Goal: Transaction & Acquisition: Purchase product/service

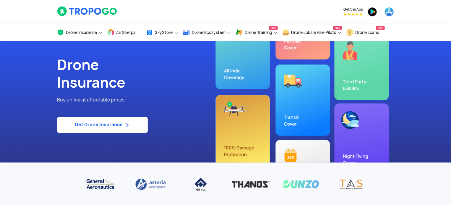
click at [118, 125] on link "Get Drone Insurance" at bounding box center [102, 125] width 91 height 16
select select "1000000"
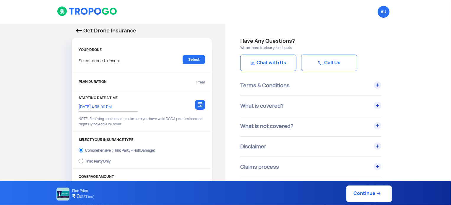
click at [80, 33] on p "Get Drone Insurance" at bounding box center [142, 31] width 132 height 8
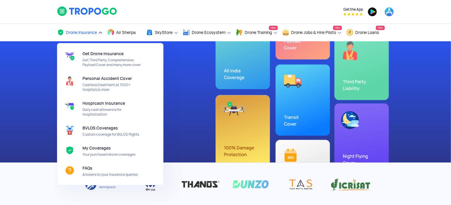
click at [76, 36] on link "Drone Insurance" at bounding box center [80, 32] width 46 height 17
click at [101, 150] on span "My Coverages" at bounding box center [96, 148] width 28 height 5
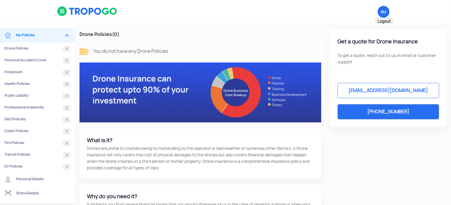
click at [386, 14] on span "AU Logout" at bounding box center [383, 12] width 12 height 12
click at [387, 22] on span "Logout" at bounding box center [383, 22] width 19 height 8
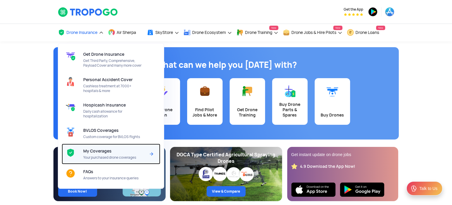
click at [104, 152] on span "My Coverages" at bounding box center [97, 151] width 28 height 5
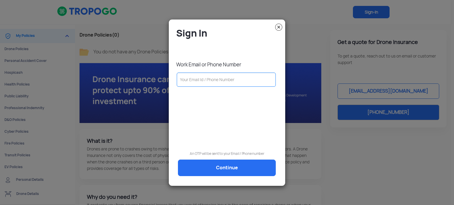
click at [192, 77] on input "text" at bounding box center [226, 80] width 99 height 14
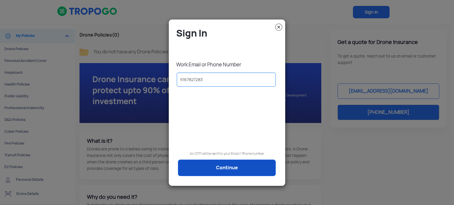
type input "9167827283"
click at [239, 166] on link "Continue" at bounding box center [227, 168] width 98 height 17
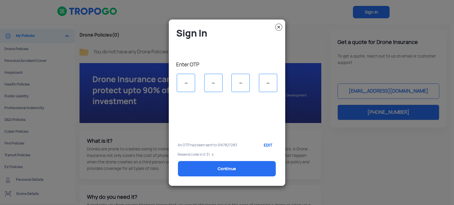
type input "2"
type input "6"
type input "5"
type input "3"
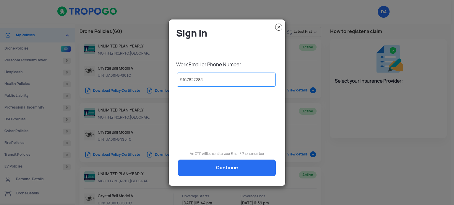
select select "National Insurance"
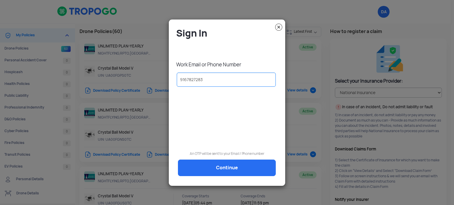
click at [278, 28] on img at bounding box center [278, 27] width 7 height 7
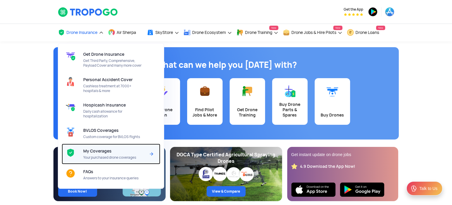
click at [111, 153] on div "My Coverages Your purchased drone coverages" at bounding box center [115, 154] width 65 height 21
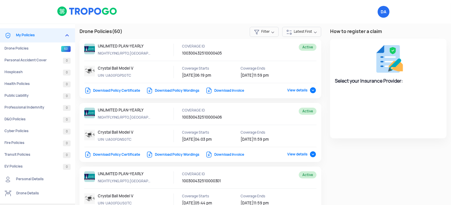
select select "National Insurance"
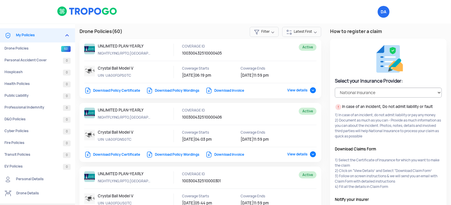
click at [224, 90] on link "Download Invoice" at bounding box center [224, 90] width 39 height 5
click at [236, 154] on link "Download Invoice" at bounding box center [224, 154] width 39 height 5
click at [168, 17] on div "DA Logout" at bounding box center [283, 12] width 230 height 24
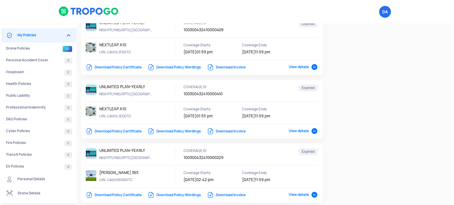
scroll to position [697, 0]
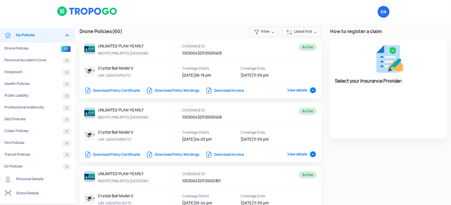
select select "National Insurance"
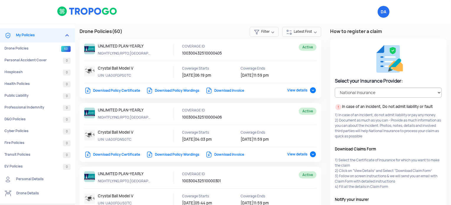
click at [80, 9] on img at bounding box center [87, 11] width 61 height 10
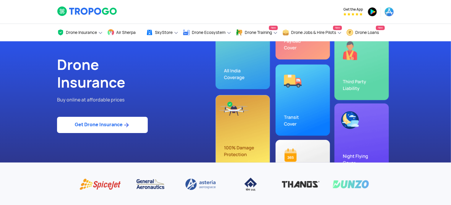
click at [124, 123] on img at bounding box center [126, 125] width 7 height 7
select select "1000000"
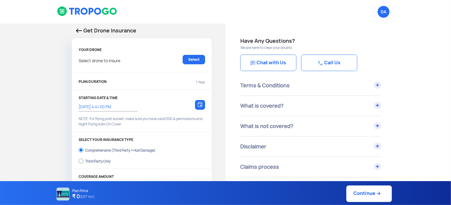
click at [124, 60] on div "Select drone to insure Select" at bounding box center [142, 62] width 126 height 15
click at [195, 60] on link "Select" at bounding box center [194, 59] width 22 height 9
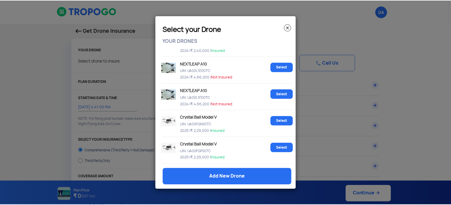
scroll to position [934, 0]
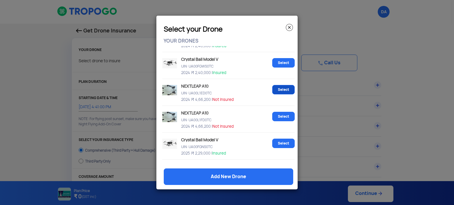
click at [281, 95] on link "Select" at bounding box center [283, 89] width 22 height 9
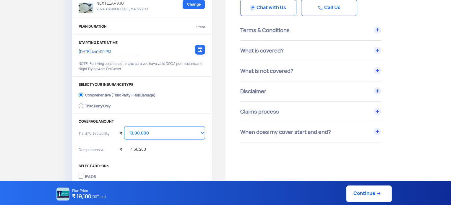
scroll to position [59, 0]
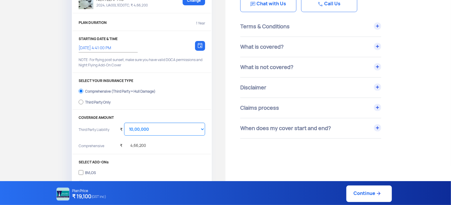
click at [95, 102] on div "Third Party Only" at bounding box center [97, 101] width 25 height 2
click at [83, 102] on input "Third Party Only" at bounding box center [81, 102] width 5 height 8
radio input "true"
select select "2000000"
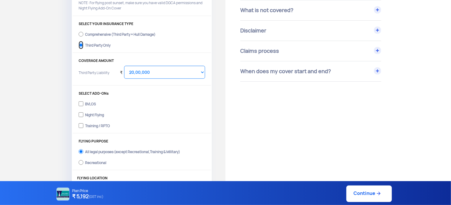
scroll to position [118, 0]
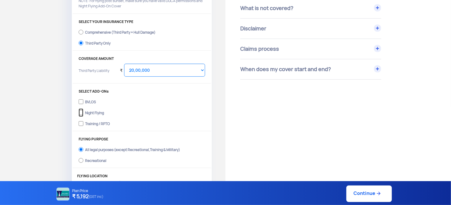
click at [80, 113] on input "Night Flying" at bounding box center [81, 113] width 5 height 8
checkbox input "true"
click at [82, 125] on input "Training / RPTO" at bounding box center [81, 124] width 5 height 8
checkbox input "true"
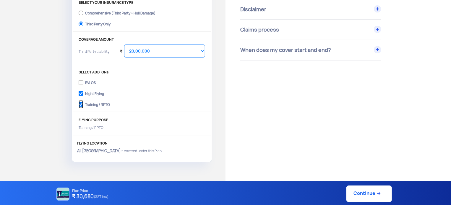
scroll to position [148, 0]
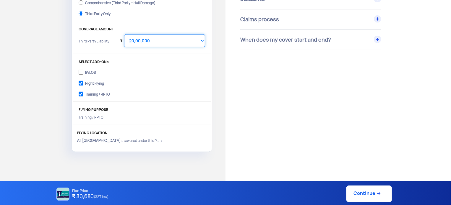
click at [155, 41] on select "Select Amount 10,00,000 15,00,000 20,00,000 25,00,000 30,00,000 35,00,000 40,00…" at bounding box center [164, 40] width 81 height 13
select select "1000000"
click at [124, 34] on select "Select Amount 10,00,000 15,00,000 20,00,000 25,00,000 30,00,000 35,00,000 40,00…" at bounding box center [164, 40] width 81 height 13
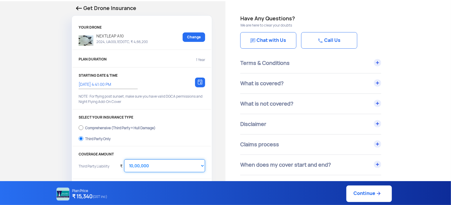
scroll to position [0, 0]
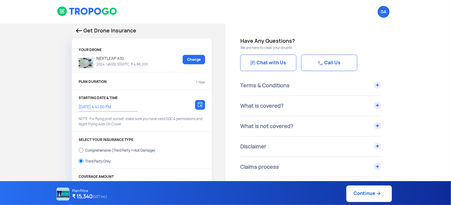
drag, startPoint x: 97, startPoint y: 58, endPoint x: 136, endPoint y: 57, distance: 39.6
click at [136, 57] on p "NEXTLEAP A10" at bounding box center [120, 58] width 54 height 7
click at [137, 57] on p "NEXTLEAP A10" at bounding box center [120, 58] width 54 height 7
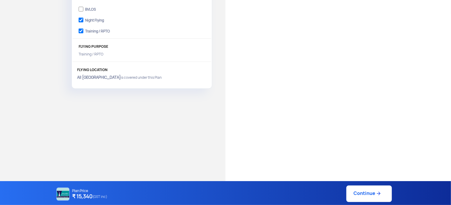
scroll to position [216, 0]
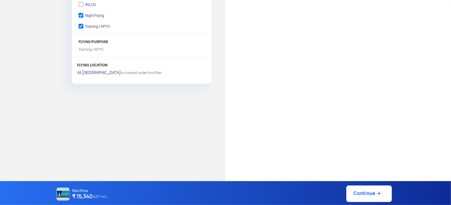
click at [371, 196] on link "Continue" at bounding box center [368, 194] width 45 height 17
type input "6/10/2025, 4:43:00 PM"
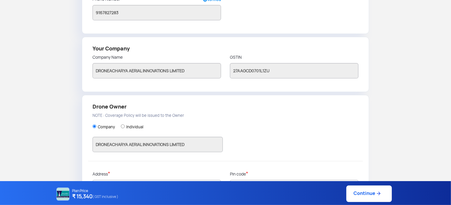
scroll to position [164, 0]
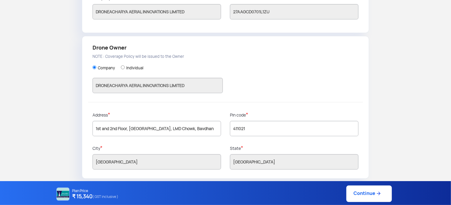
click at [369, 196] on link "Continue" at bounding box center [368, 194] width 45 height 17
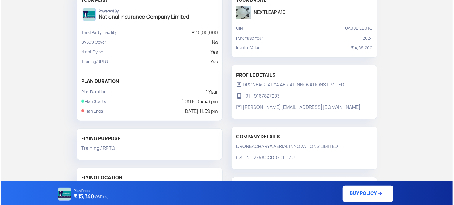
scroll to position [110, 0]
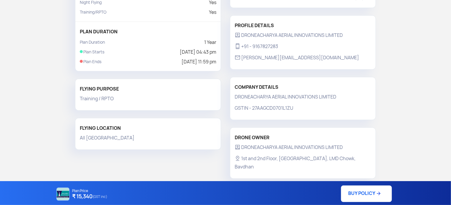
click at [359, 192] on link "BUY POLICY" at bounding box center [366, 194] width 51 height 17
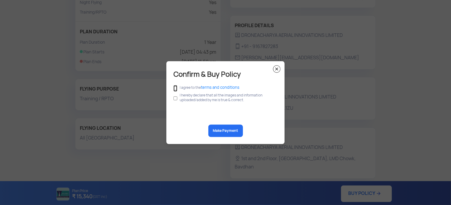
click at [175, 89] on input "checkbox" at bounding box center [175, 88] width 4 height 6
checkbox input "true"
click at [174, 100] on input "checkbox" at bounding box center [175, 98] width 4 height 11
checkbox input "true"
click at [229, 131] on button "Make Payment" at bounding box center [225, 131] width 35 height 12
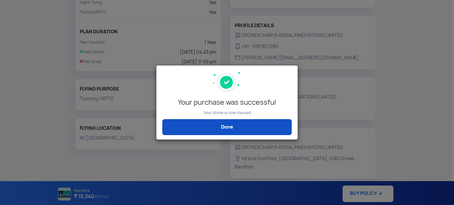
click at [264, 121] on link "Done" at bounding box center [226, 127] width 129 height 16
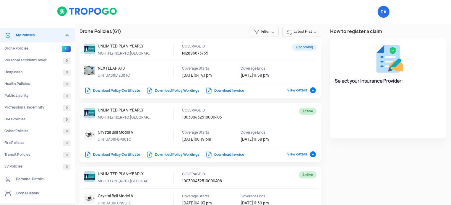
select select "National Insurance"
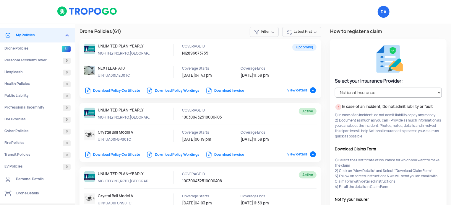
click at [87, 12] on img at bounding box center [87, 11] width 61 height 10
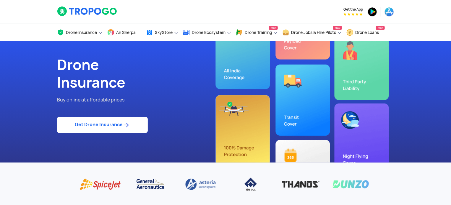
click at [134, 128] on link "Get Drone Insurance" at bounding box center [102, 125] width 91 height 16
select select "1000000"
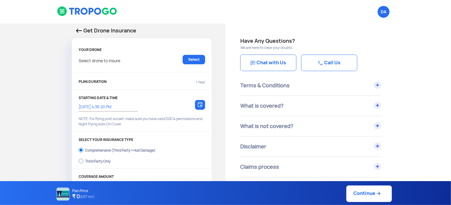
click at [133, 64] on div "Select drone to insure Select" at bounding box center [142, 62] width 126 height 15
click at [191, 59] on link "Select" at bounding box center [194, 59] width 22 height 9
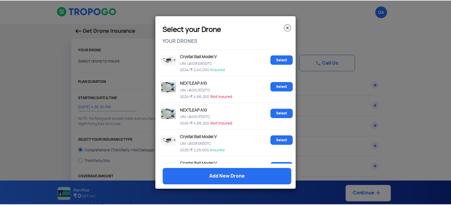
scroll to position [964, 0]
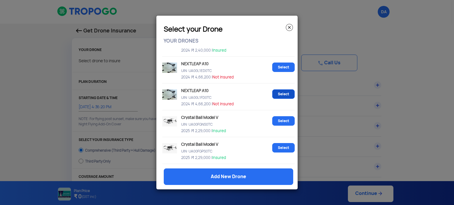
click at [277, 96] on link "Select" at bounding box center [283, 93] width 22 height 9
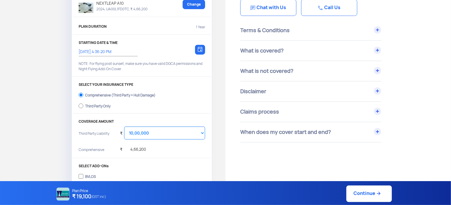
scroll to position [59, 0]
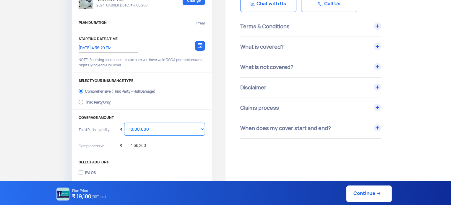
click at [95, 101] on div "Third Party Only" at bounding box center [97, 101] width 25 height 2
click at [83, 101] on input "Third Party Only" at bounding box center [81, 102] width 5 height 8
radio input "true"
select select "2000000"
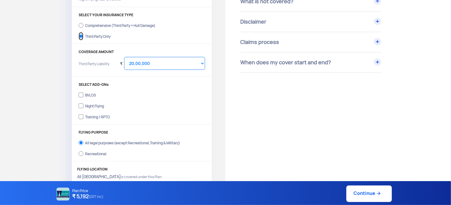
scroll to position [148, 0]
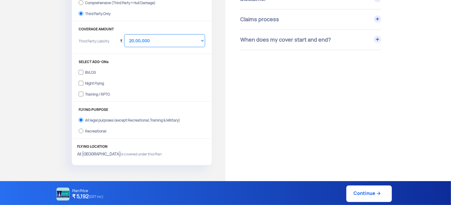
click at [100, 84] on div "Night Flying" at bounding box center [94, 83] width 19 height 2
click at [83, 84] on input "Night Flying" at bounding box center [81, 83] width 5 height 8
checkbox input "true"
click at [97, 94] on div "Training / RPTO" at bounding box center [97, 93] width 25 height 2
click at [83, 94] on input "Training / RPTO" at bounding box center [81, 94] width 5 height 8
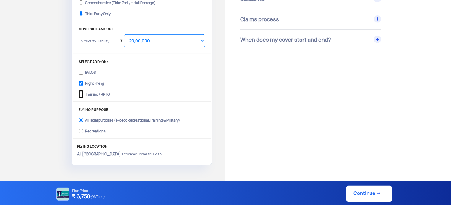
checkbox input "true"
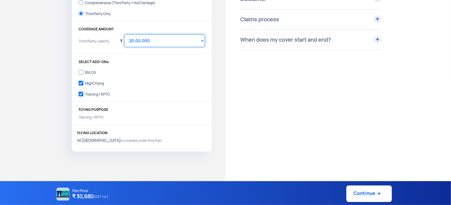
click at [155, 41] on select "Select Amount 10,00,000 15,00,000 20,00,000 25,00,000 30,00,000 35,00,000 40,00…" at bounding box center [164, 40] width 81 height 13
select select "1000000"
click at [124, 34] on select "Select Amount 10,00,000 15,00,000 20,00,000 25,00,000 30,00,000 35,00,000 40,00…" at bounding box center [164, 40] width 81 height 13
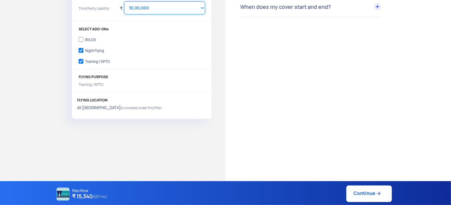
scroll to position [157, 0]
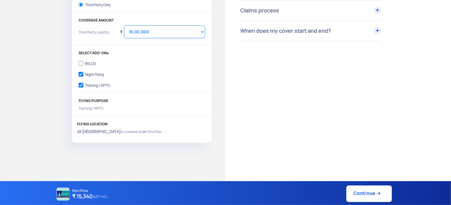
click at [373, 193] on link "Continue" at bounding box center [368, 194] width 45 height 17
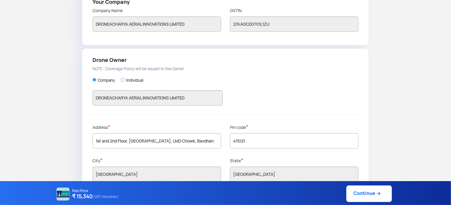
scroll to position [164, 0]
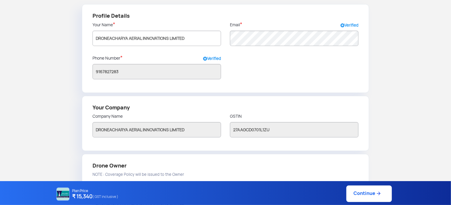
click at [365, 195] on link "Continue" at bounding box center [368, 194] width 45 height 17
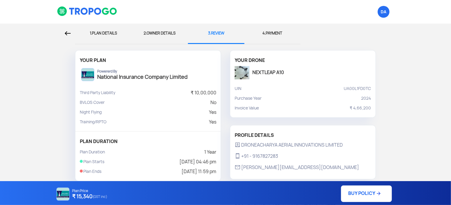
click at [363, 193] on link "BUY POLICY" at bounding box center [366, 194] width 51 height 17
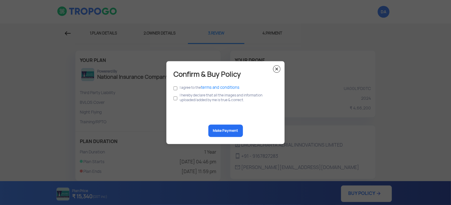
click at [173, 85] on div "Confirm & Buy Policy I agree to the terms and conditions I hereby declare that …" at bounding box center [225, 102] width 118 height 83
click at [175, 100] on input "checkbox" at bounding box center [175, 98] width 4 height 11
checkbox input "true"
click at [177, 89] on input "checkbox" at bounding box center [175, 88] width 4 height 6
checkbox input "true"
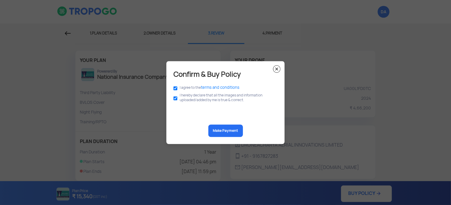
click at [223, 130] on button "Make Payment" at bounding box center [225, 131] width 35 height 12
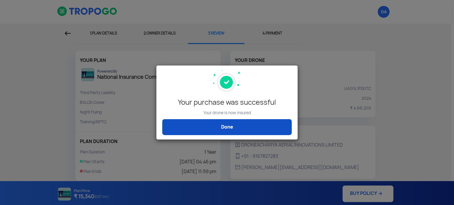
click at [234, 130] on link "Done" at bounding box center [226, 127] width 129 height 16
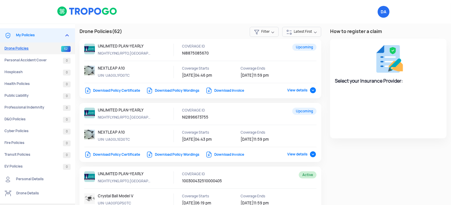
select select "National Insurance"
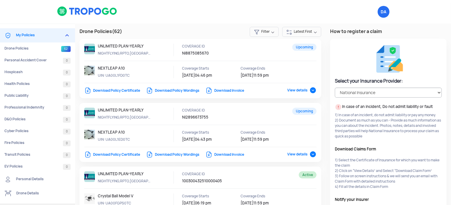
click at [113, 92] on link "Download Policy Certificate" at bounding box center [112, 90] width 56 height 5
click at [111, 155] on link "Download Policy Certificate" at bounding box center [112, 154] width 56 height 5
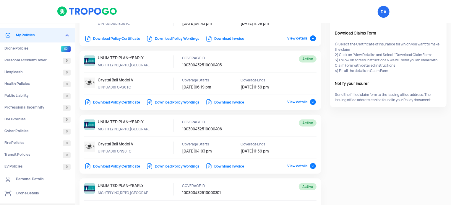
scroll to position [118, 0]
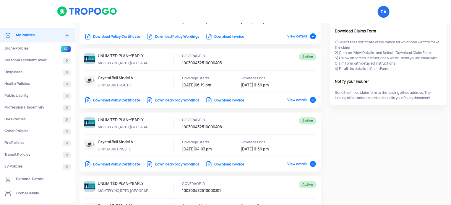
click at [118, 100] on link "Download Policy Certificate" at bounding box center [112, 100] width 56 height 5
click at [107, 164] on link "Download Policy Certificate" at bounding box center [112, 164] width 56 height 5
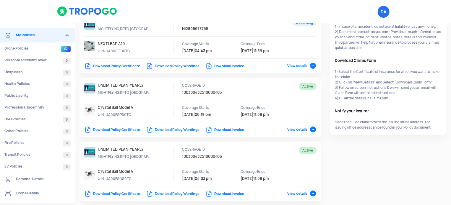
scroll to position [0, 0]
